Goal: Task Accomplishment & Management: Complete application form

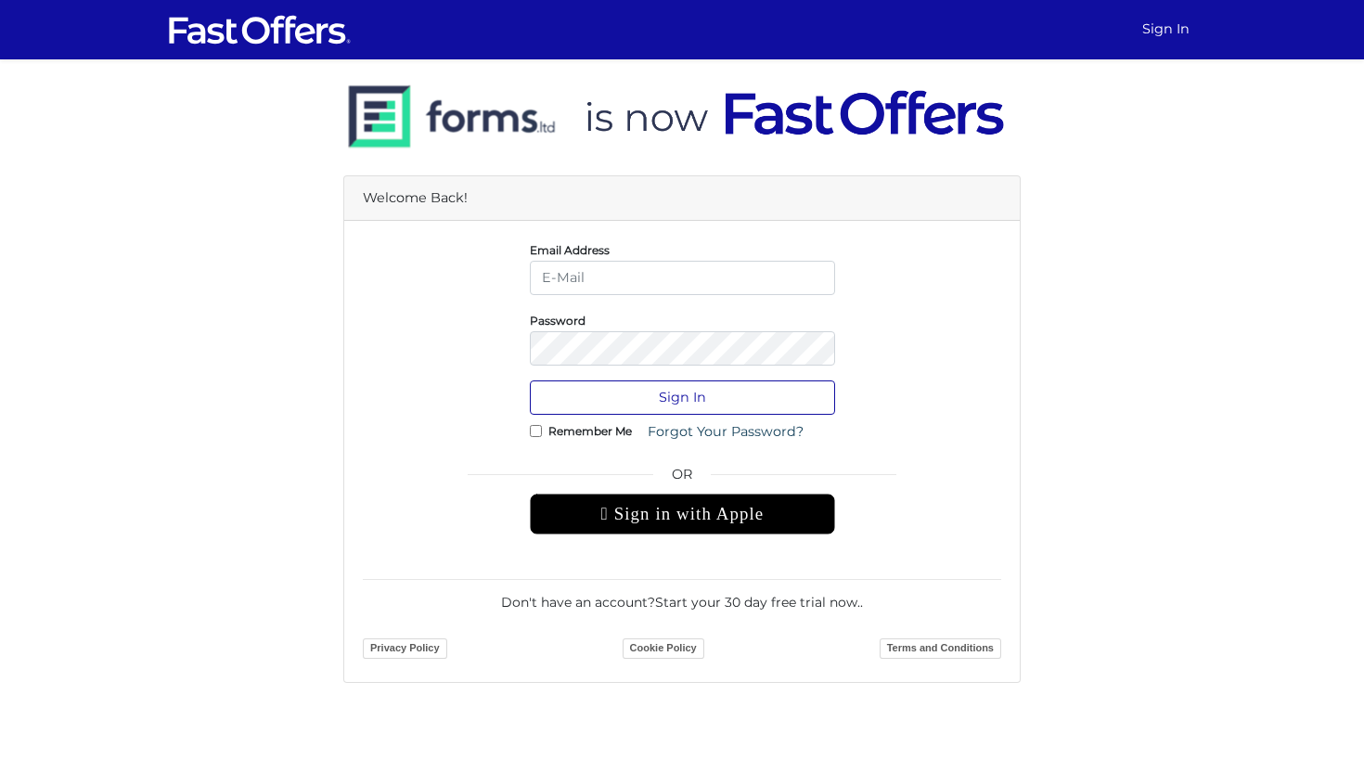
type input "jenelle@strata.ca"
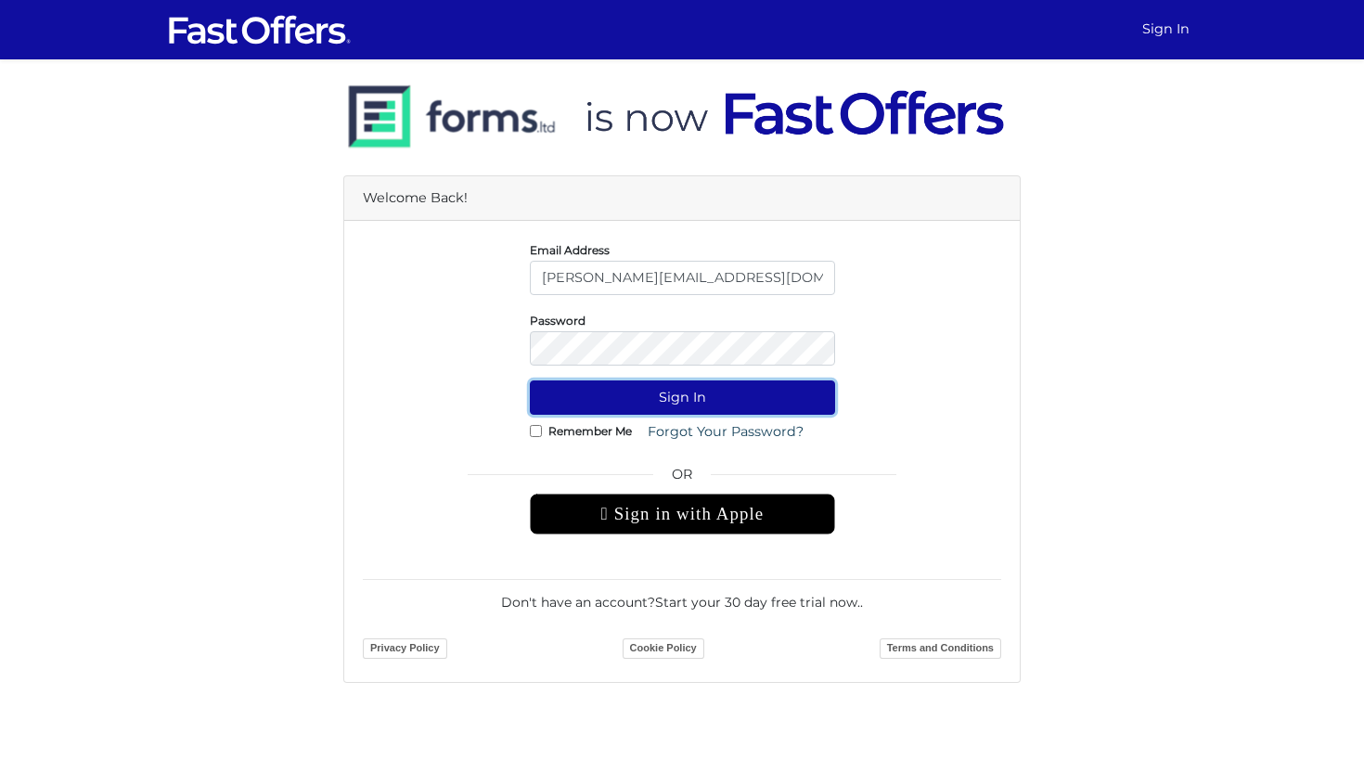
click at [613, 397] on button "Sign In" at bounding box center [682, 397] width 305 height 34
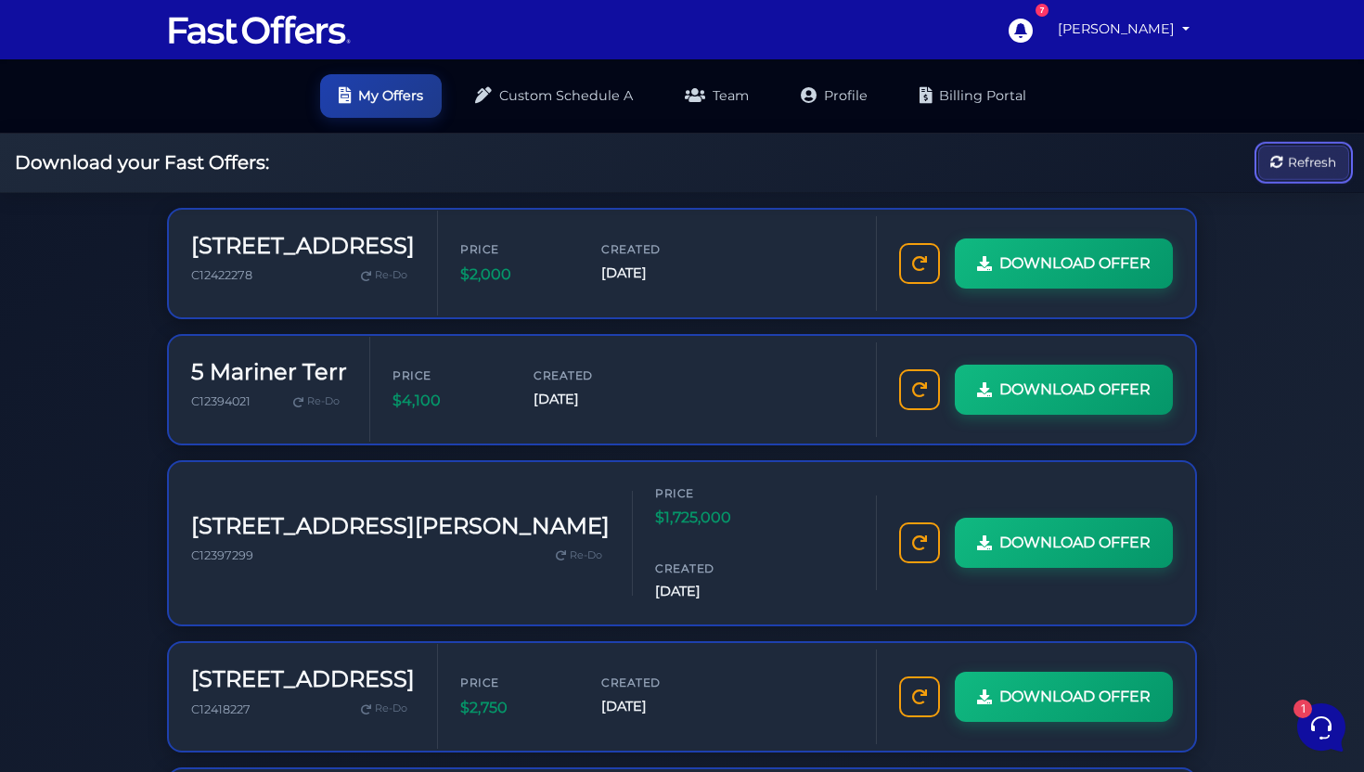
click at [1320, 161] on span "Refresh" at bounding box center [1312, 162] width 48 height 20
click at [1310, 169] on span "Refresh" at bounding box center [1312, 162] width 48 height 20
